Goal: Navigation & Orientation: Go to known website

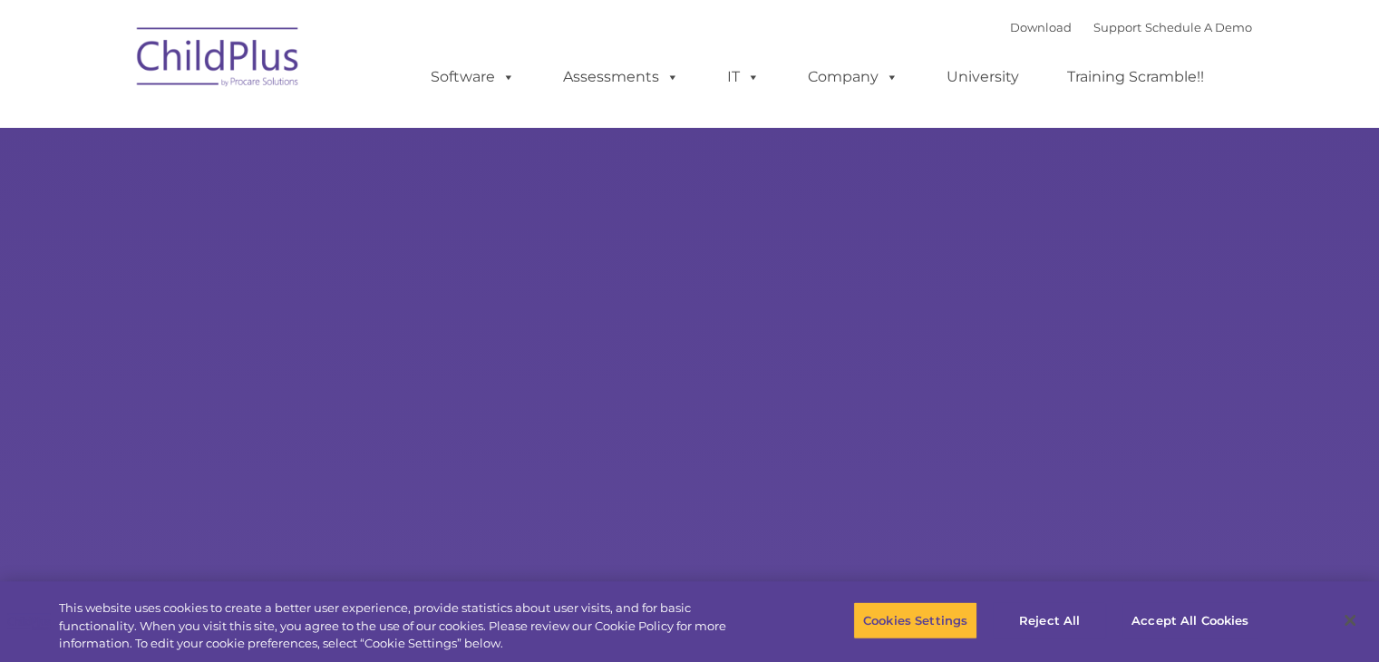
select select "MEDIUM"
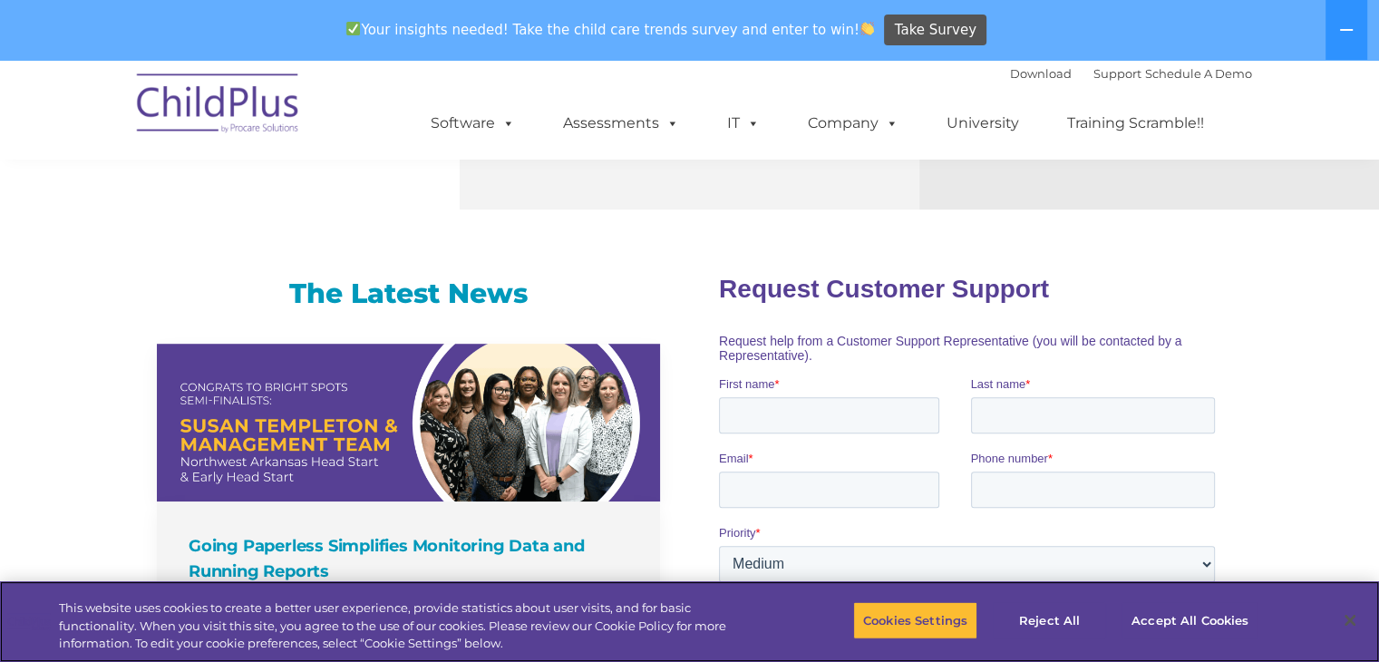
scroll to position [686, 0]
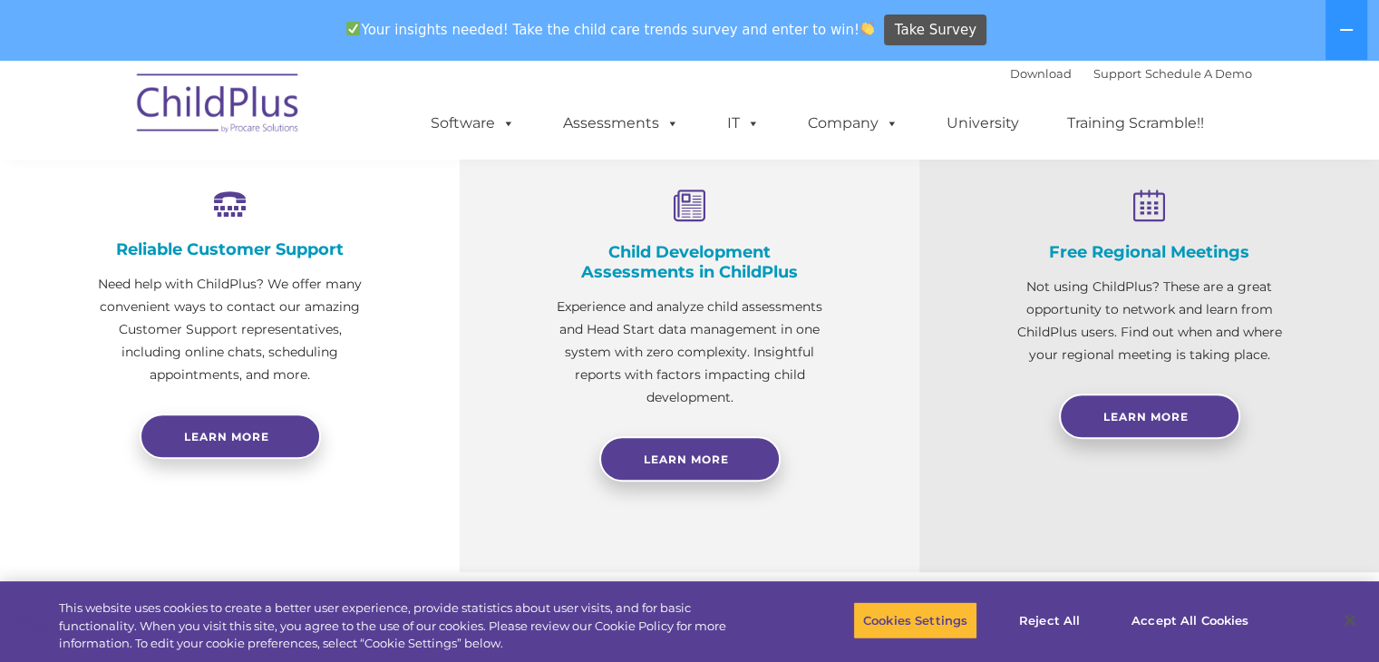
click at [236, 106] on img at bounding box center [218, 106] width 181 height 91
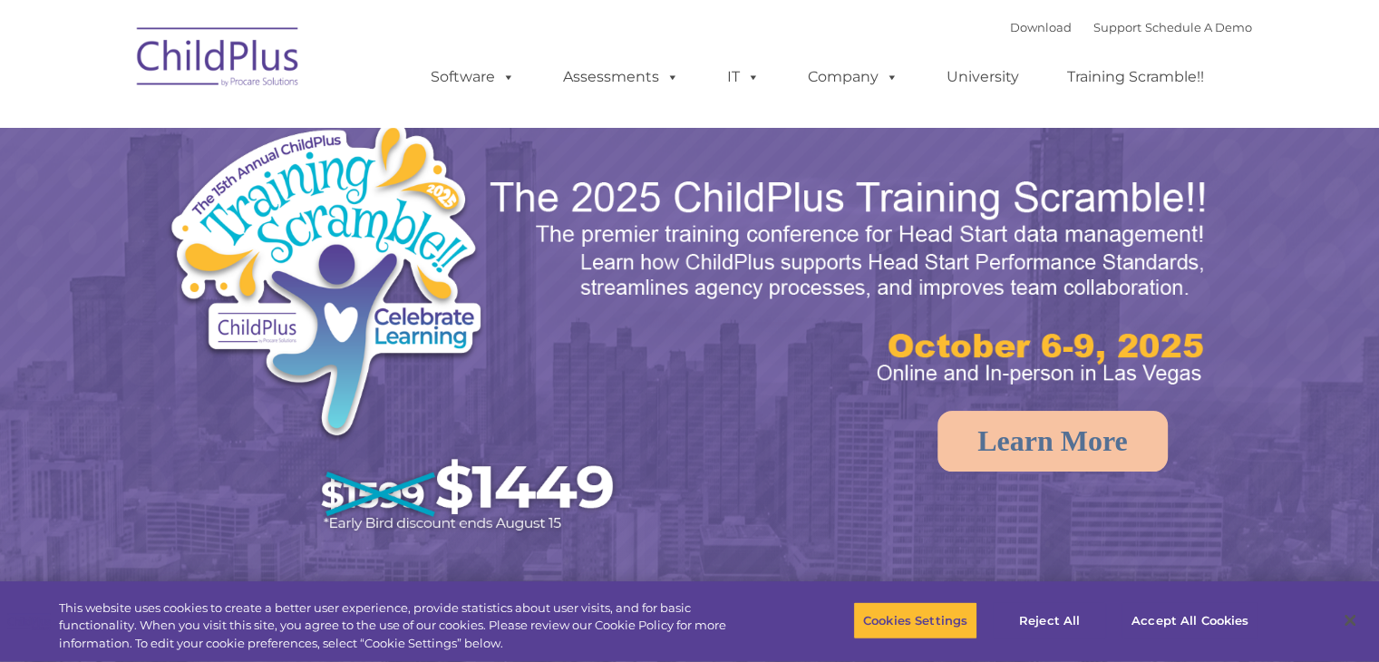
select select "MEDIUM"
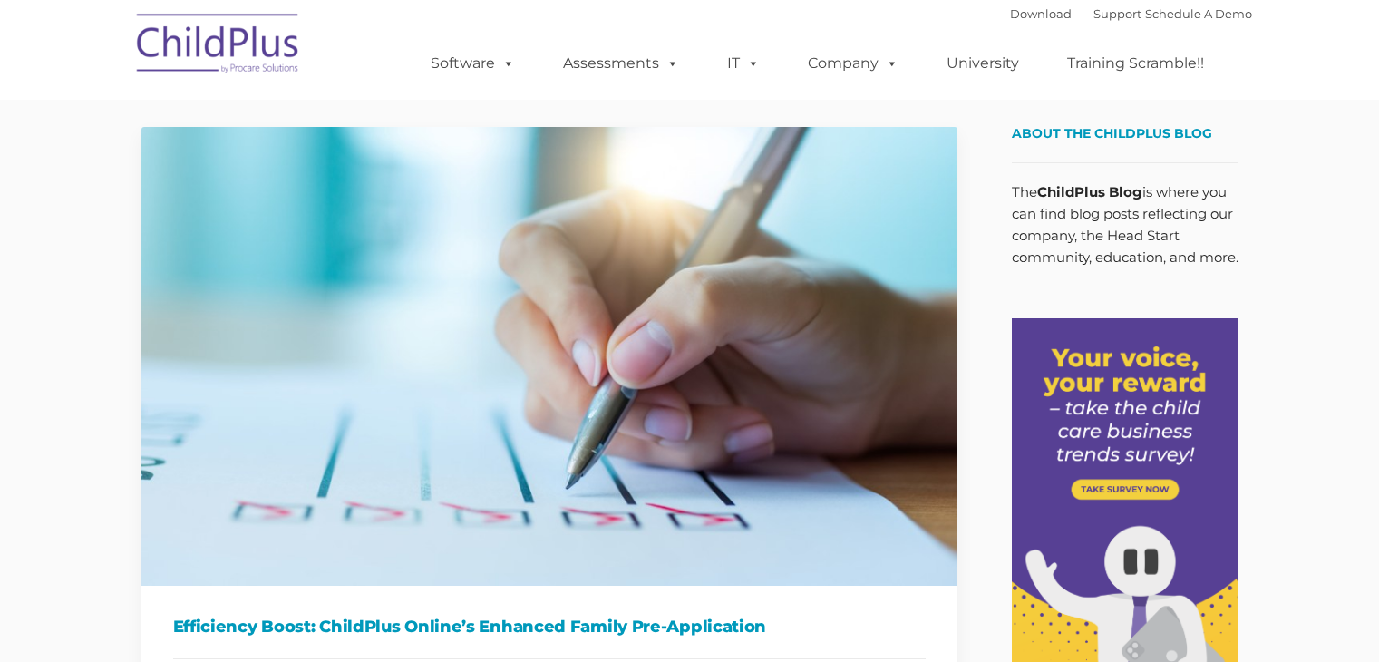
type input ""
